Goal: Task Accomplishment & Management: Complete application form

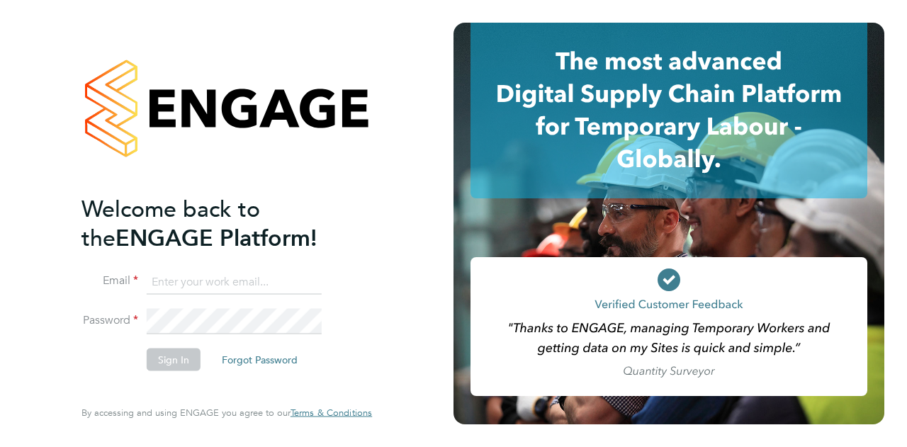
type input "[EMAIL_ADDRESS][DOMAIN_NAME]"
click at [169, 359] on button "Sign In" at bounding box center [174, 359] width 54 height 23
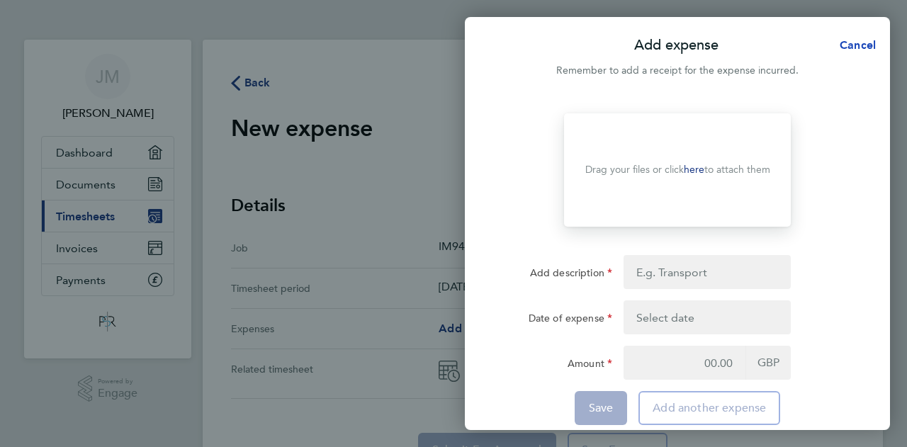
click at [852, 45] on span "Cancel" at bounding box center [855, 44] width 40 height 13
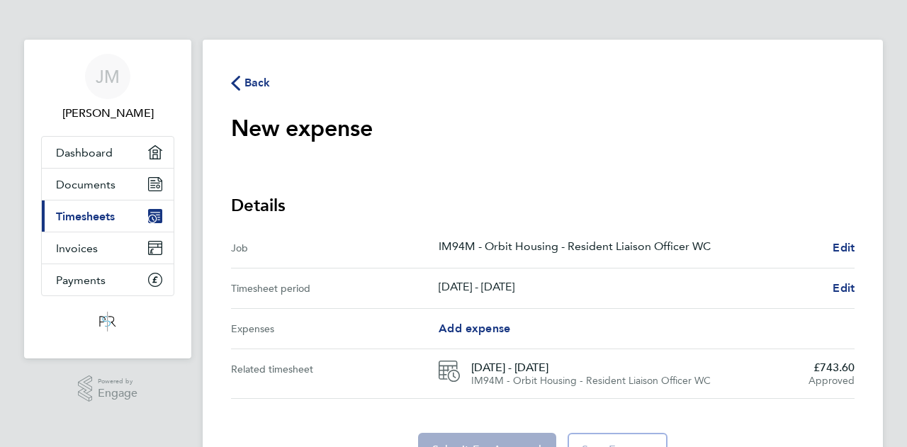
click at [234, 86] on icon "button" at bounding box center [235, 83] width 9 height 15
